Goal: Transaction & Acquisition: Purchase product/service

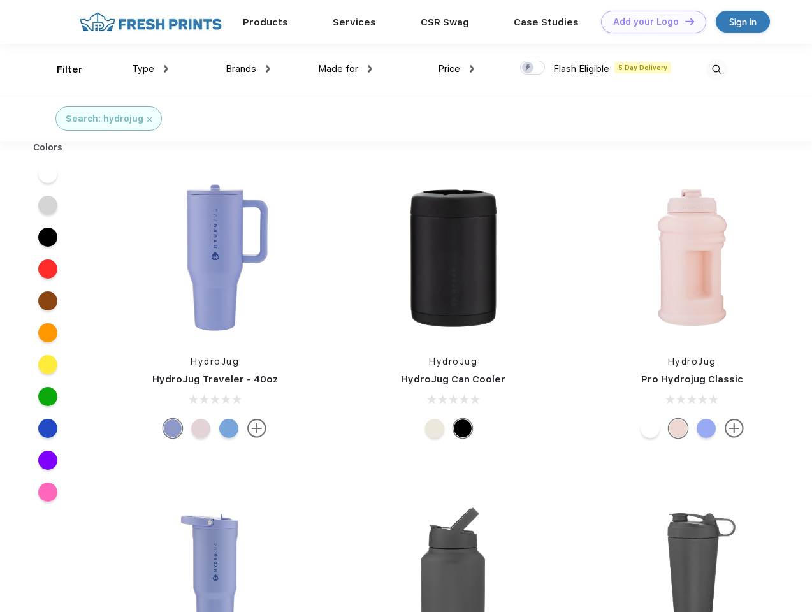
click at [649, 22] on link "Add your Logo Design Tool" at bounding box center [653, 22] width 105 height 22
click at [0, 0] on div "Design Tool" at bounding box center [0, 0] width 0 height 0
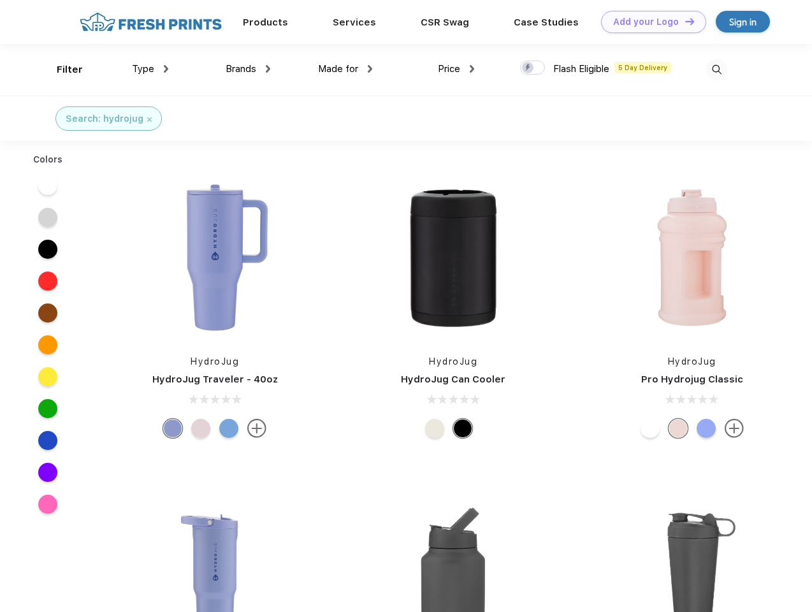
click at [684, 21] on link "Add your Logo Design Tool" at bounding box center [653, 22] width 105 height 22
click at [61, 70] on div "Filter" at bounding box center [70, 69] width 26 height 15
click at [150, 69] on span "Type" at bounding box center [143, 68] width 22 height 11
click at [248, 69] on span "Brands" at bounding box center [241, 68] width 31 height 11
click at [346, 69] on span "Made for" at bounding box center [338, 68] width 40 height 11
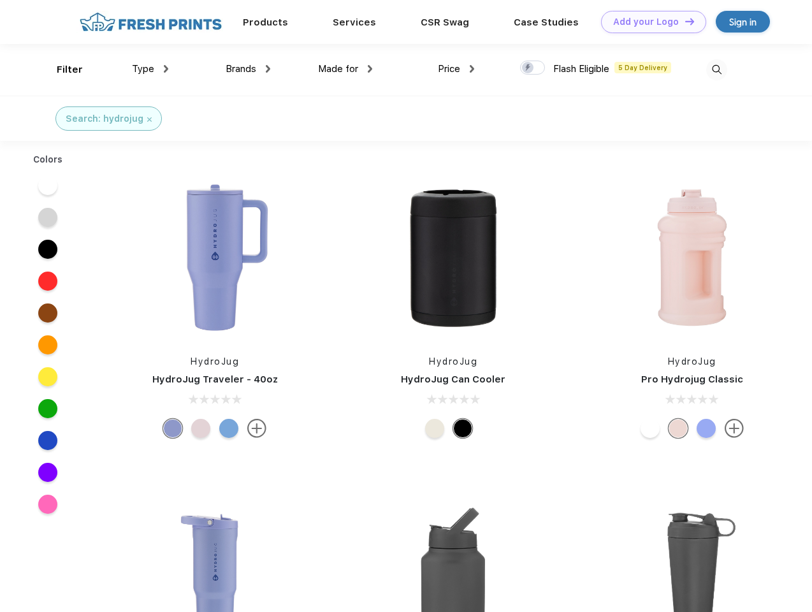
click at [457, 69] on span "Price" at bounding box center [449, 68] width 22 height 11
click at [533, 68] on div at bounding box center [532, 68] width 25 height 14
click at [529, 68] on input "checkbox" at bounding box center [524, 64] width 8 height 8
click at [717, 70] on img at bounding box center [717, 69] width 21 height 21
